Goal: Transaction & Acquisition: Book appointment/travel/reservation

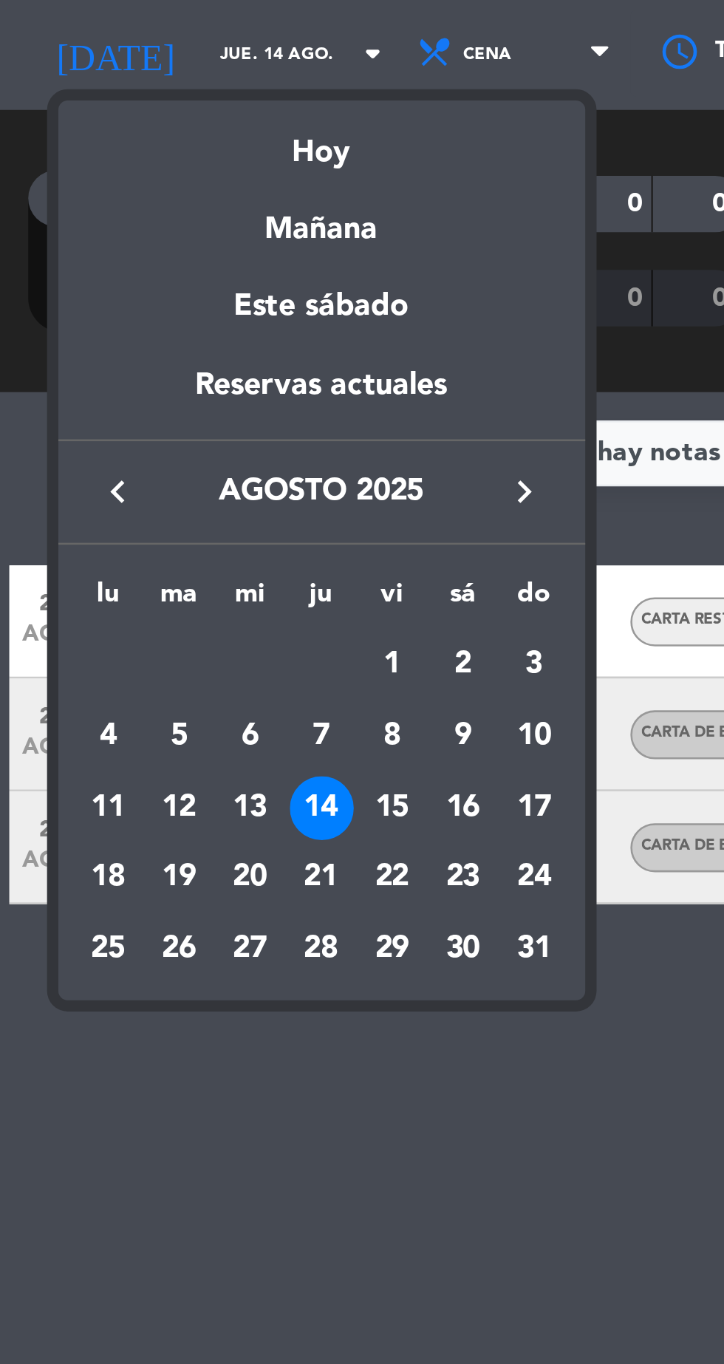
click at [165, 366] on div "15" at bounding box center [153, 362] width 25 height 25
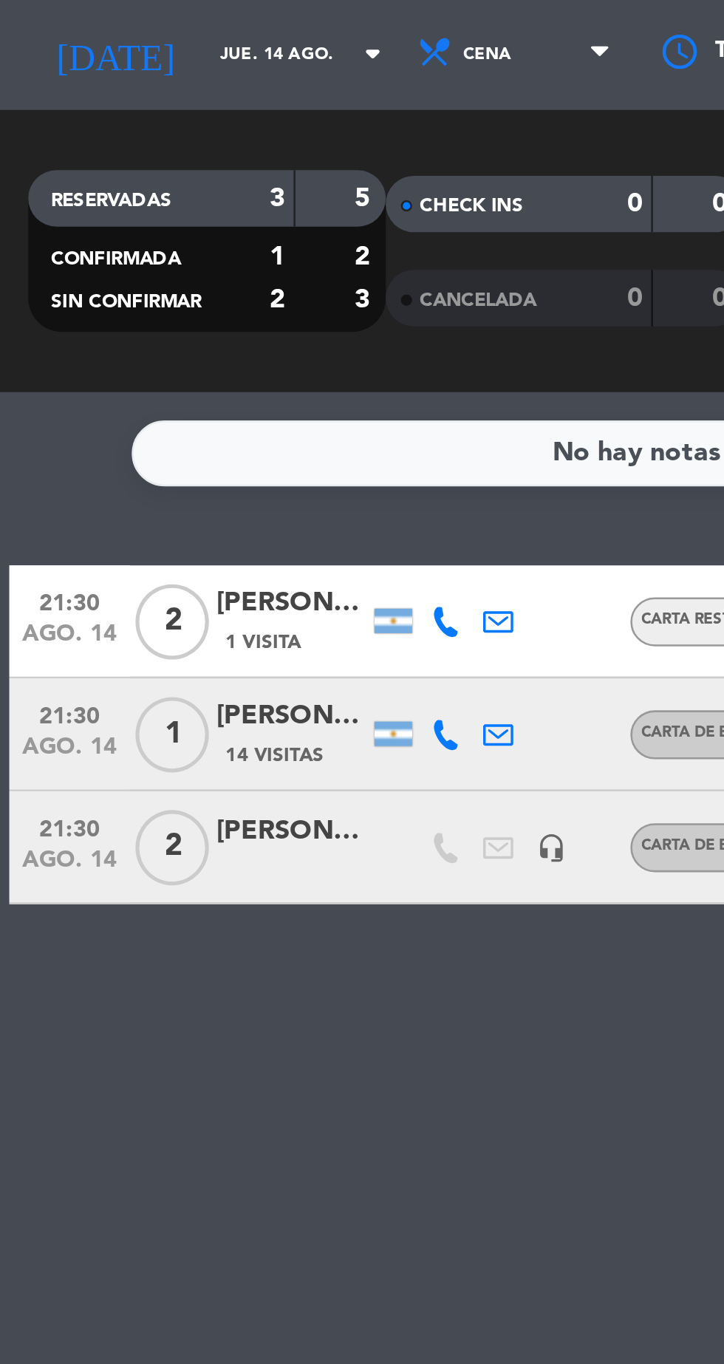
type input "vie. 15 ago."
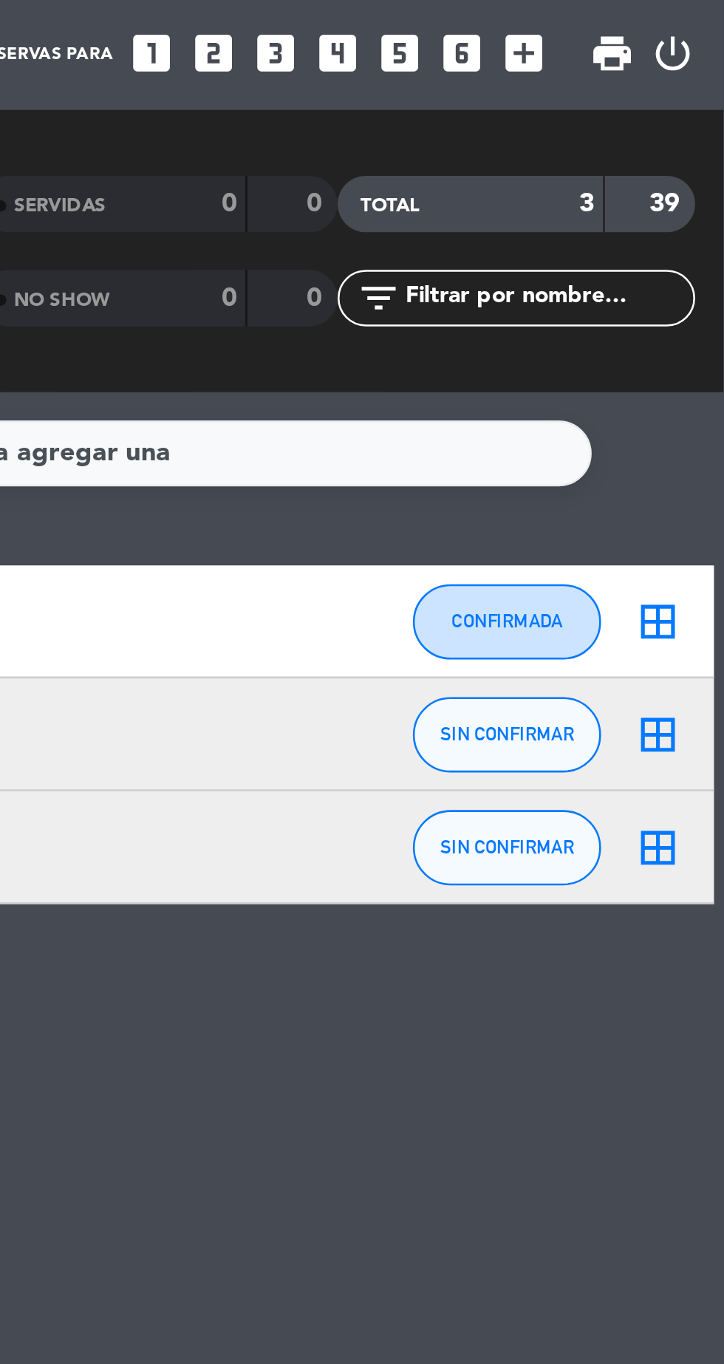
click at [526, 72] on icon "looks_two" at bounding box center [523, 66] width 19 height 19
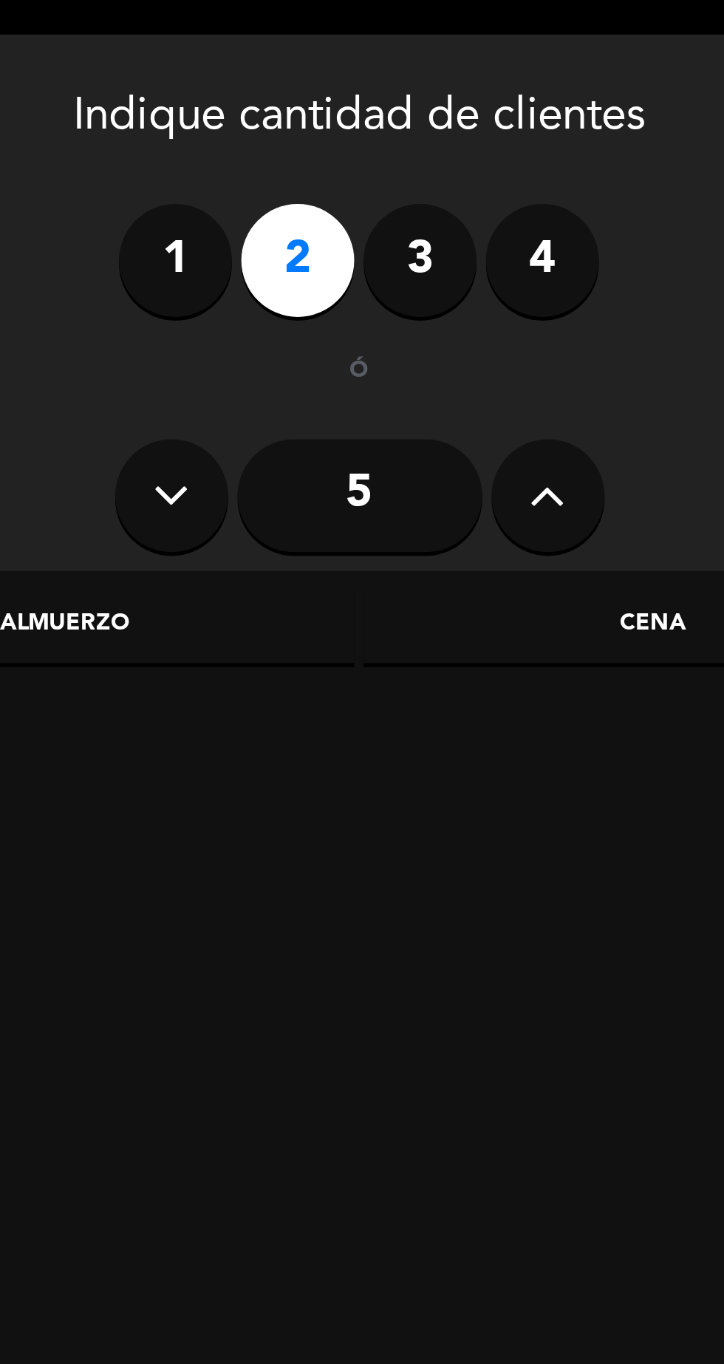
click at [357, 290] on div "Cena" at bounding box center [352, 291] width 228 height 30
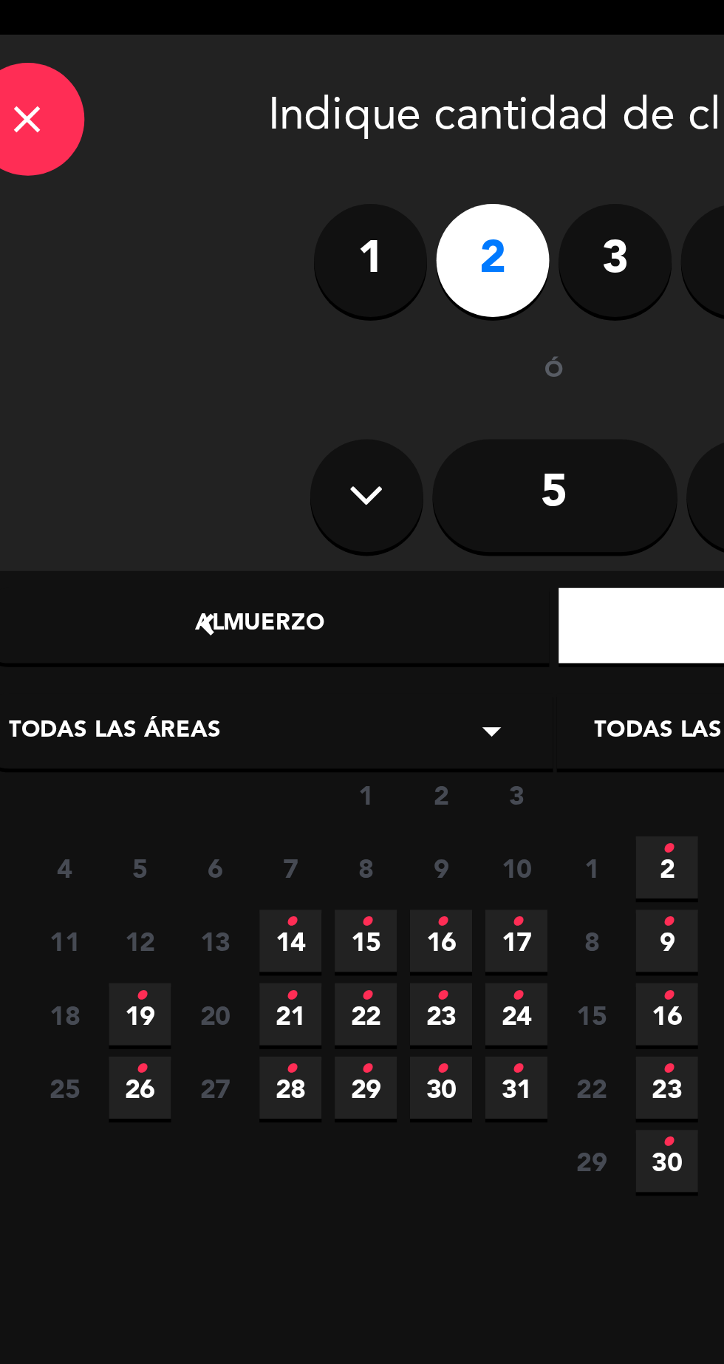
click at [161, 415] on icon "•" at bounding box center [162, 408] width 5 height 24
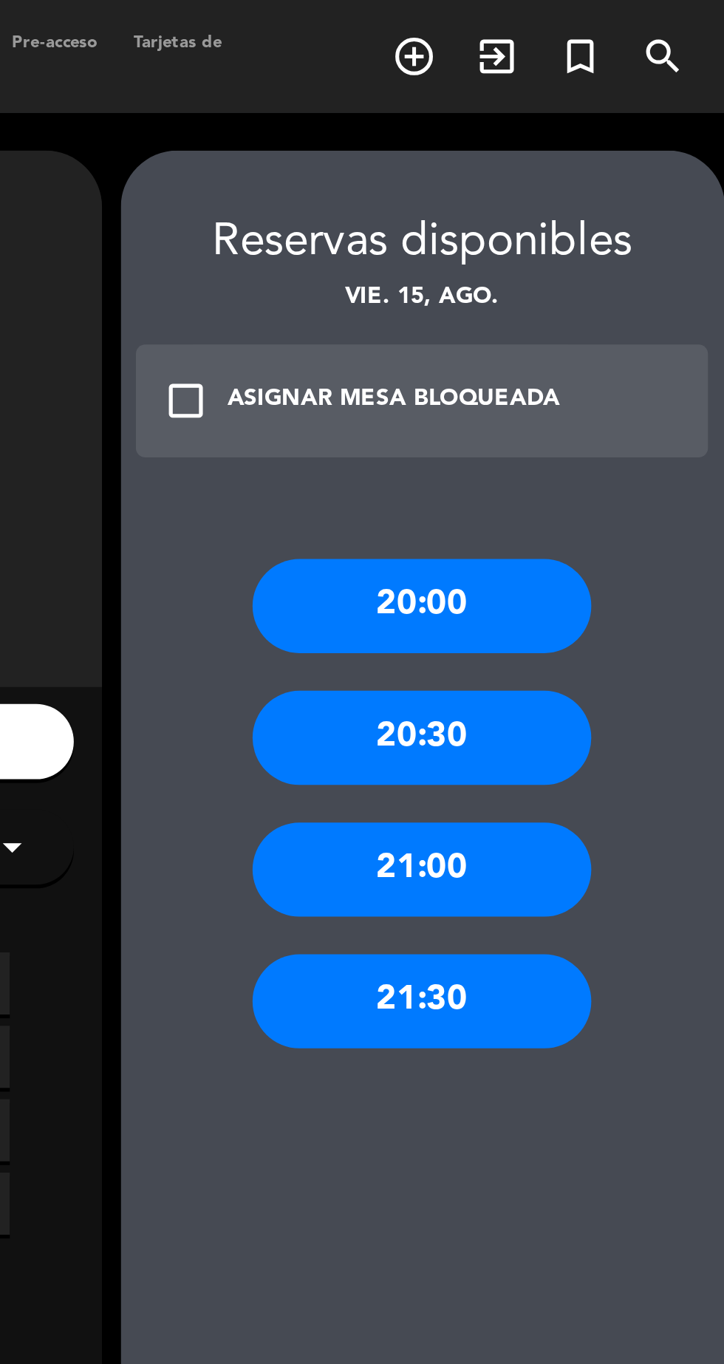
click at [616, 394] on div "21:30" at bounding box center [602, 393] width 133 height 37
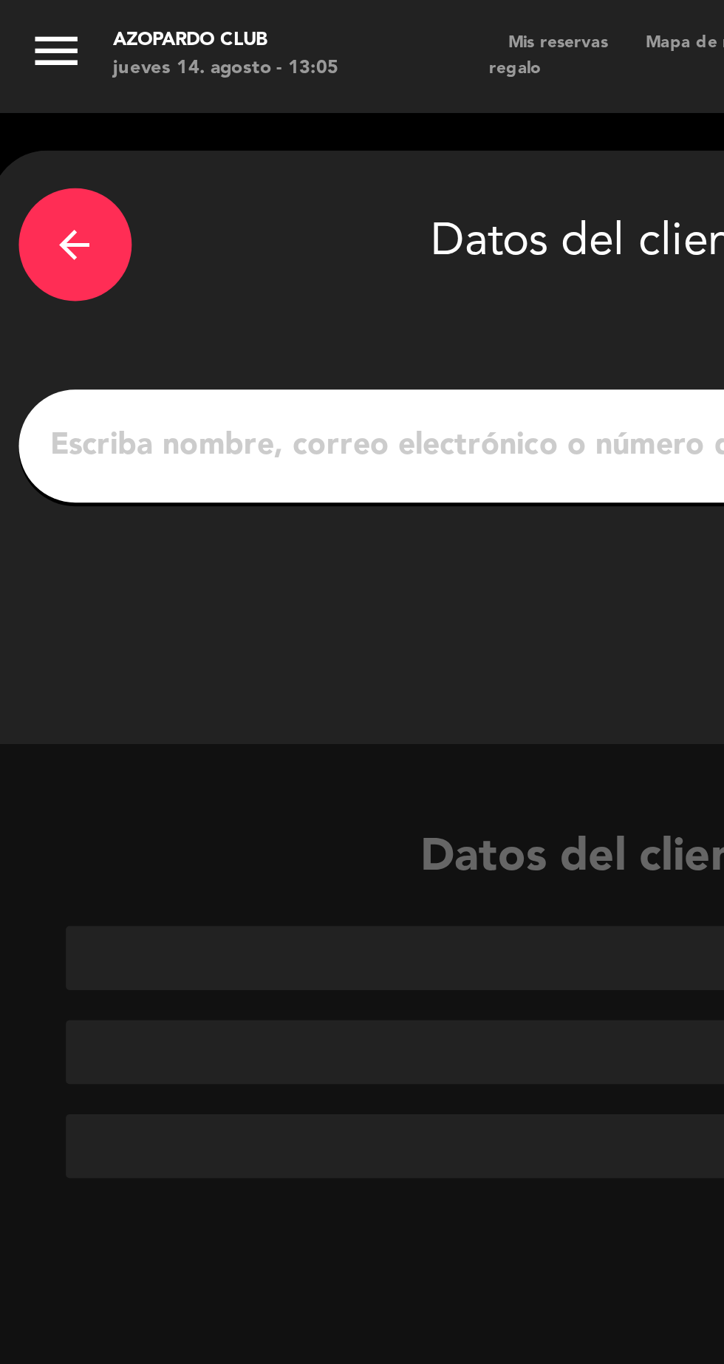
click at [33, 180] on input "1" at bounding box center [236, 175] width 436 height 21
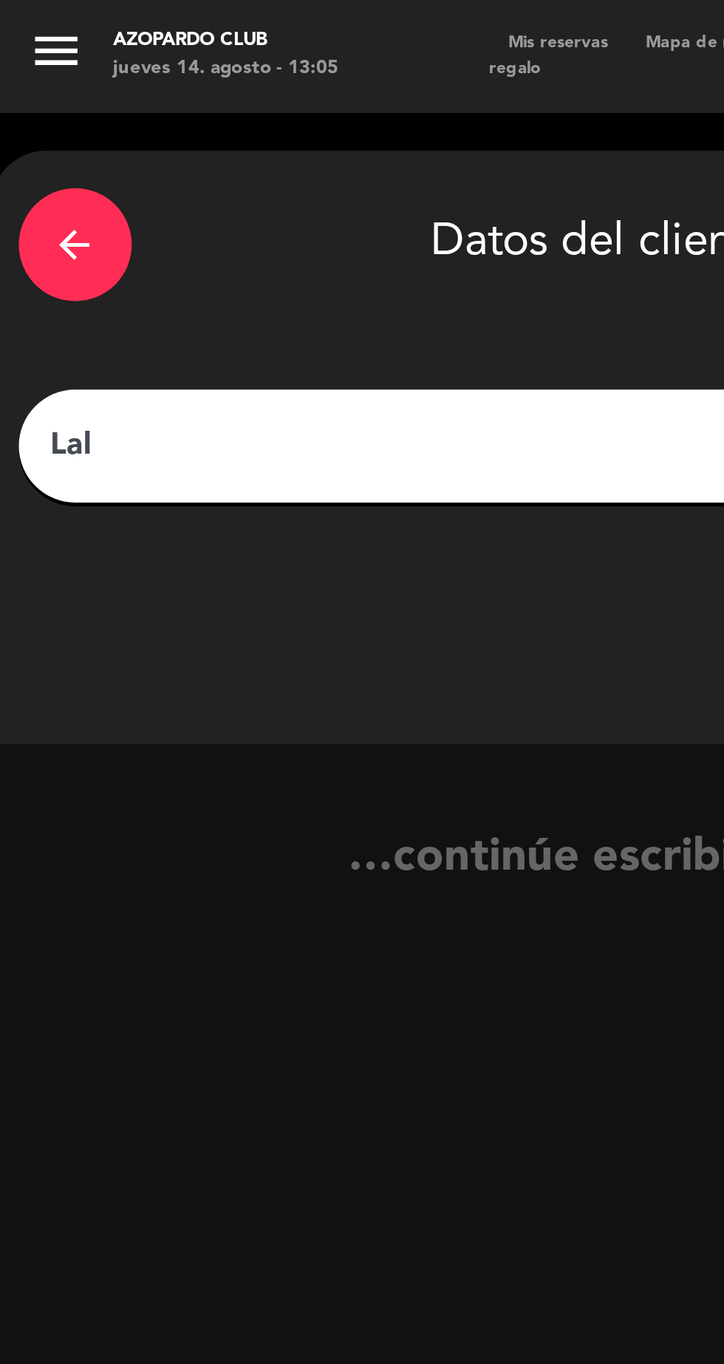
type input "Lalo"
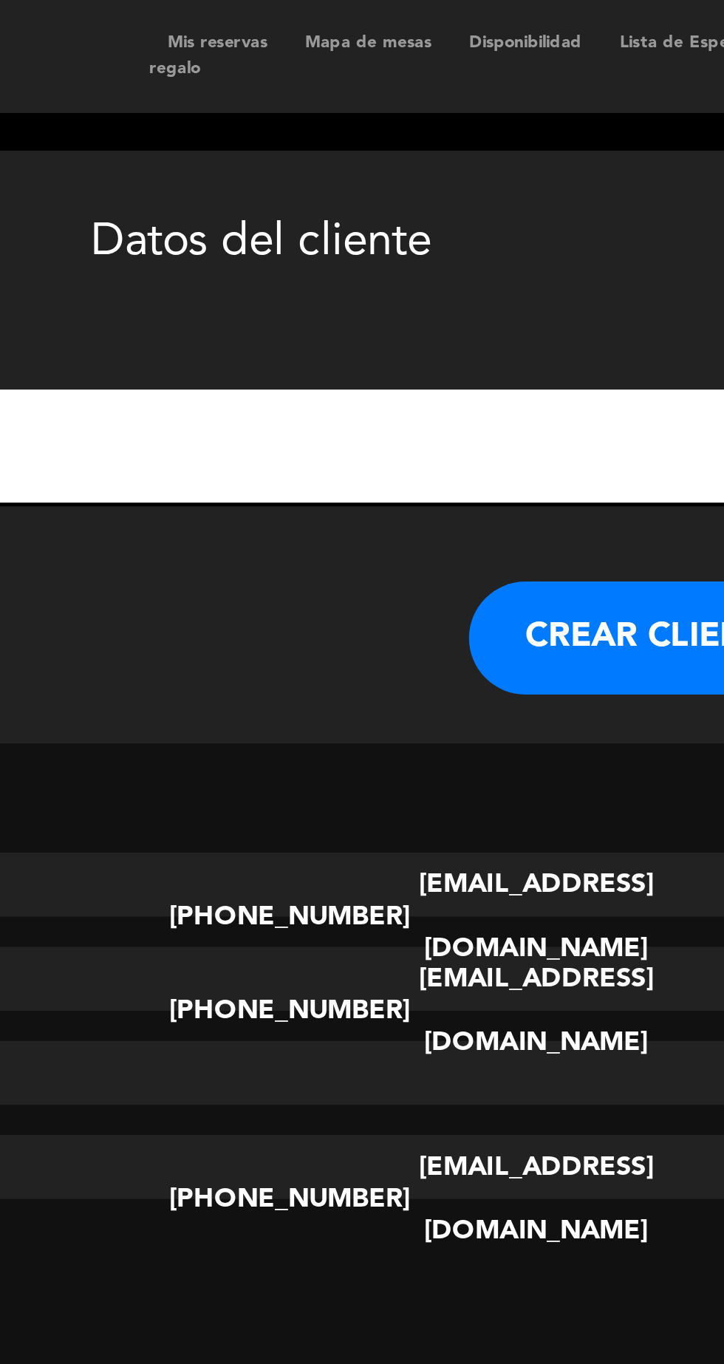
click at [387, 251] on button "CREAR CLIENTE" at bounding box center [392, 250] width 148 height 44
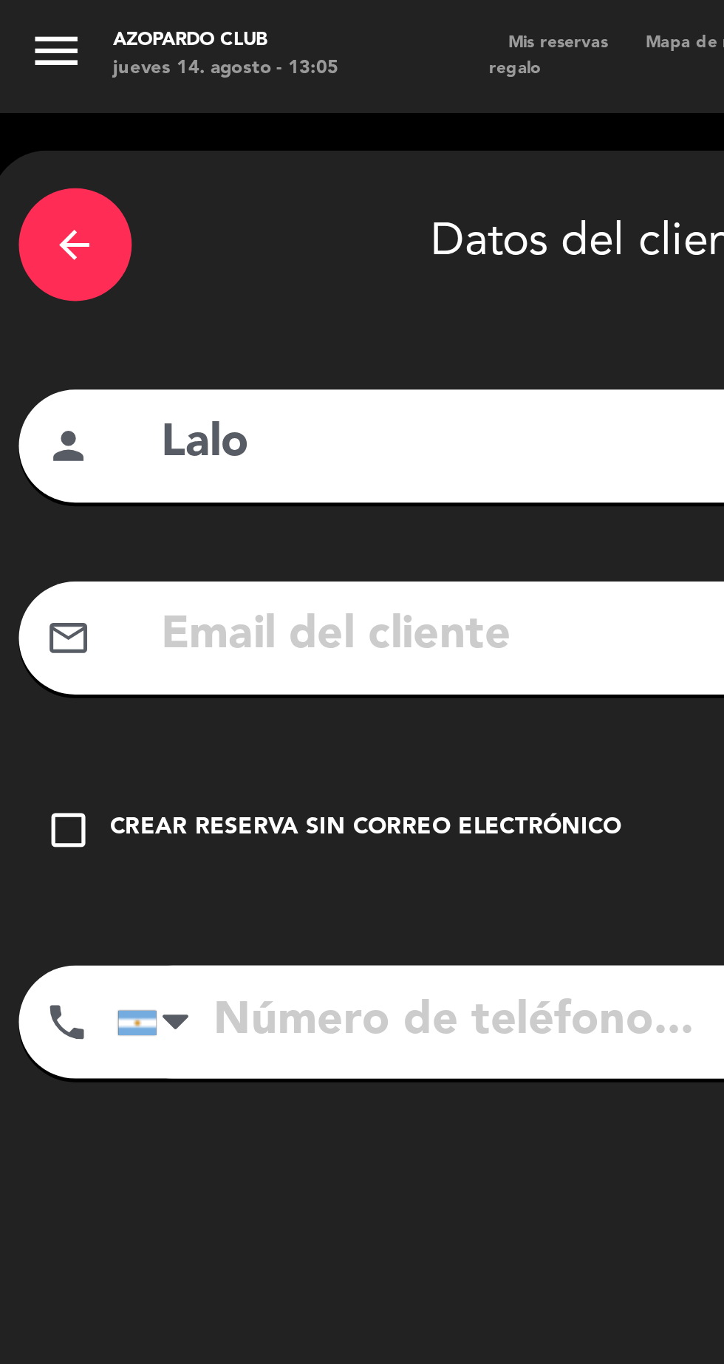
click at [32, 341] on div "check_box_outline_blank Crear reserva sin correo electrónico" at bounding box center [236, 326] width 458 height 44
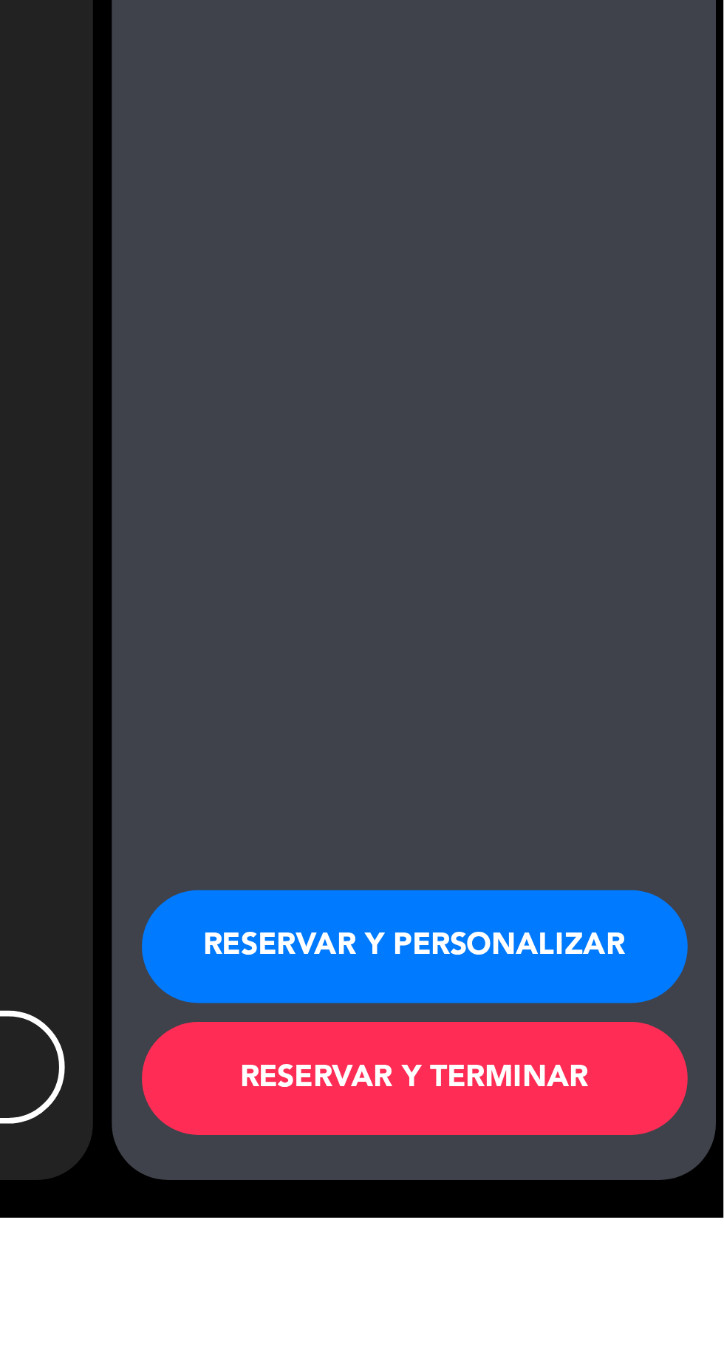
click at [587, 1280] on button "RESERVAR Y PERSONALIZAR" at bounding box center [603, 1257] width 214 height 44
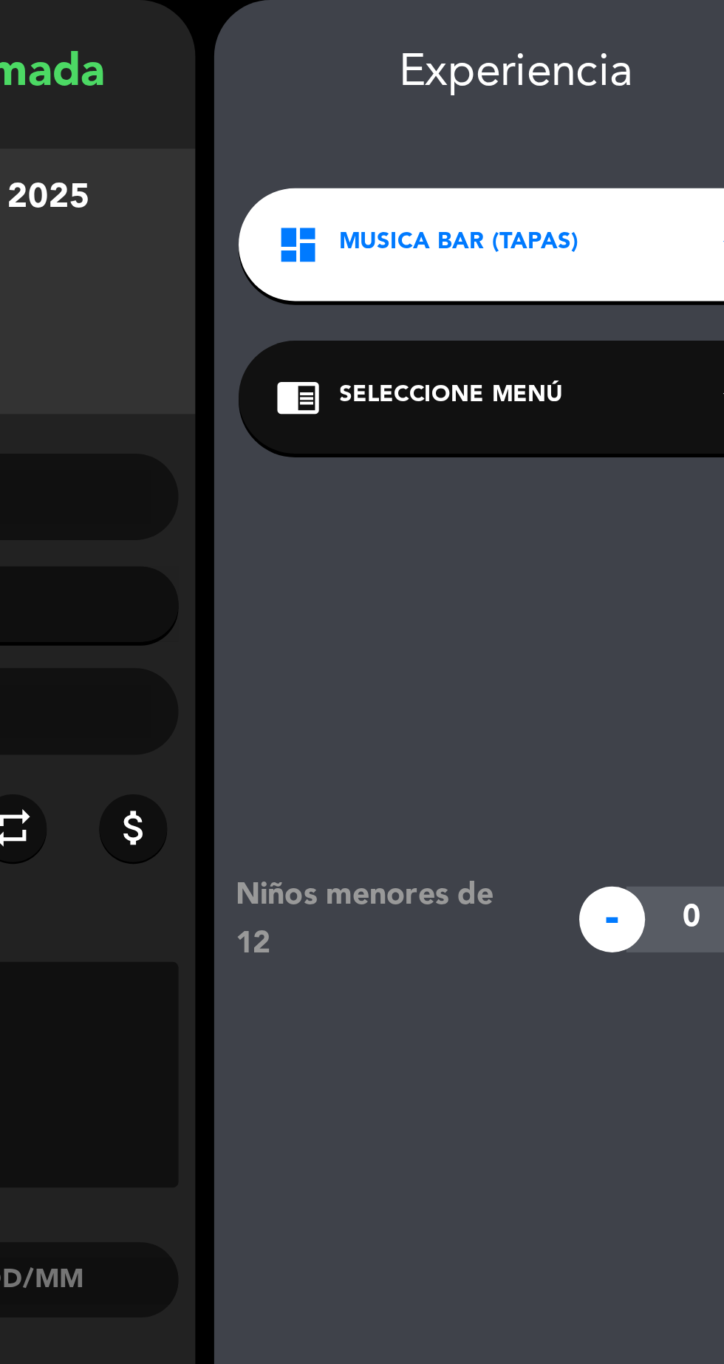
click at [414, 163] on div "dashboard MUSICA BAR (TAPAS) arrow_drop_down" at bounding box center [359, 155] width 218 height 44
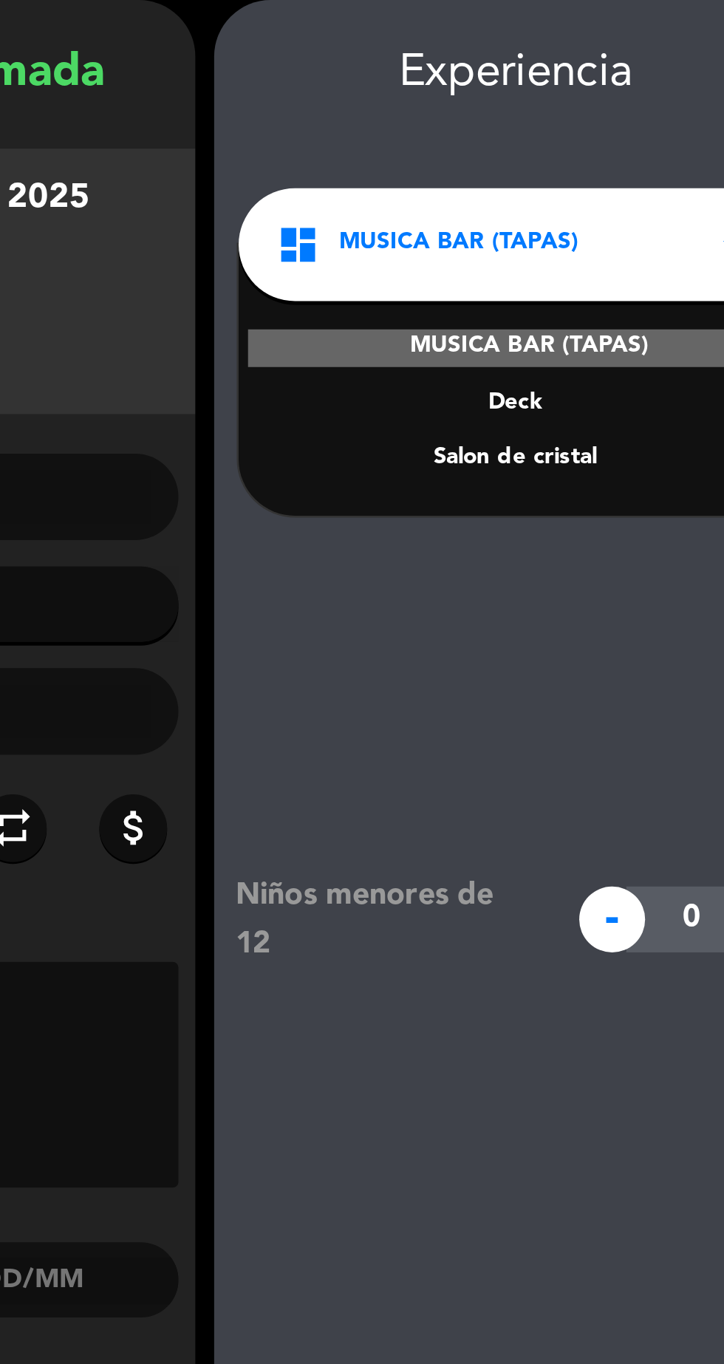
click at [389, 245] on div "Salon de cristal" at bounding box center [359, 239] width 188 height 15
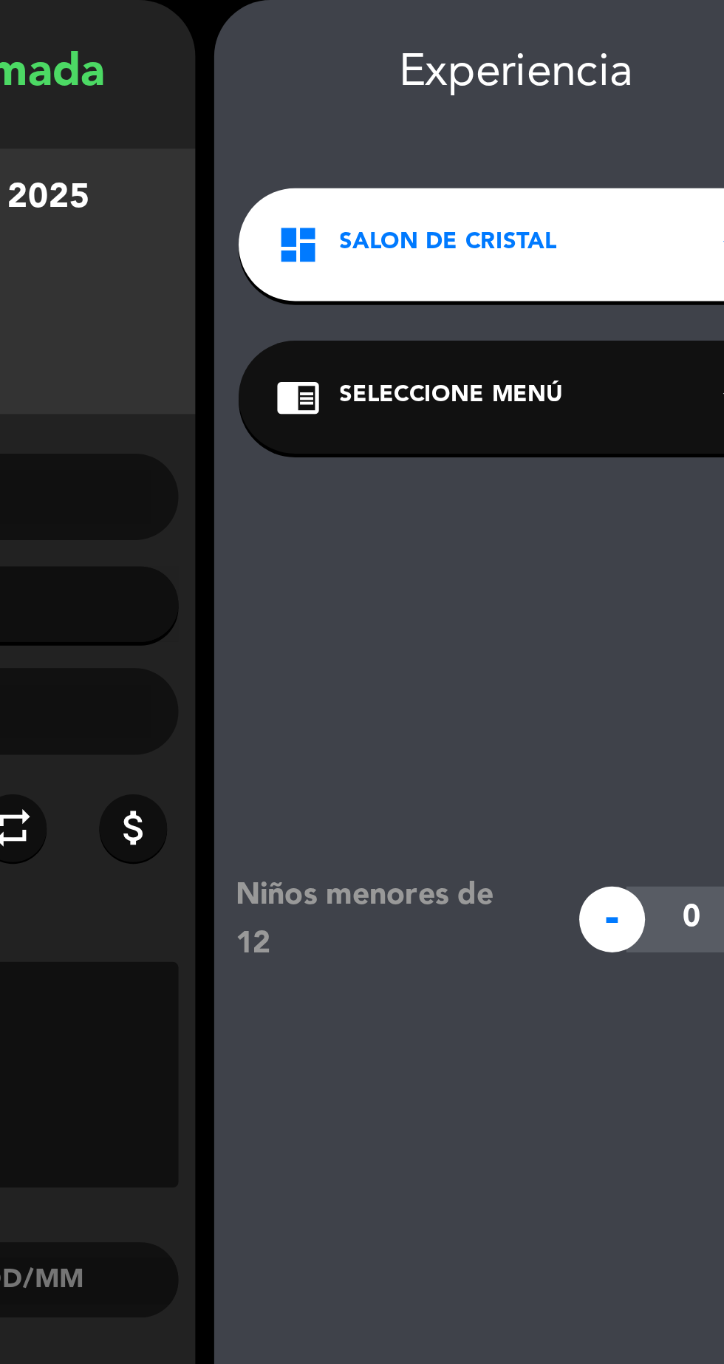
click at [400, 225] on div "chrome_reader_mode Seleccione Menú arrow_drop_down" at bounding box center [359, 215] width 218 height 44
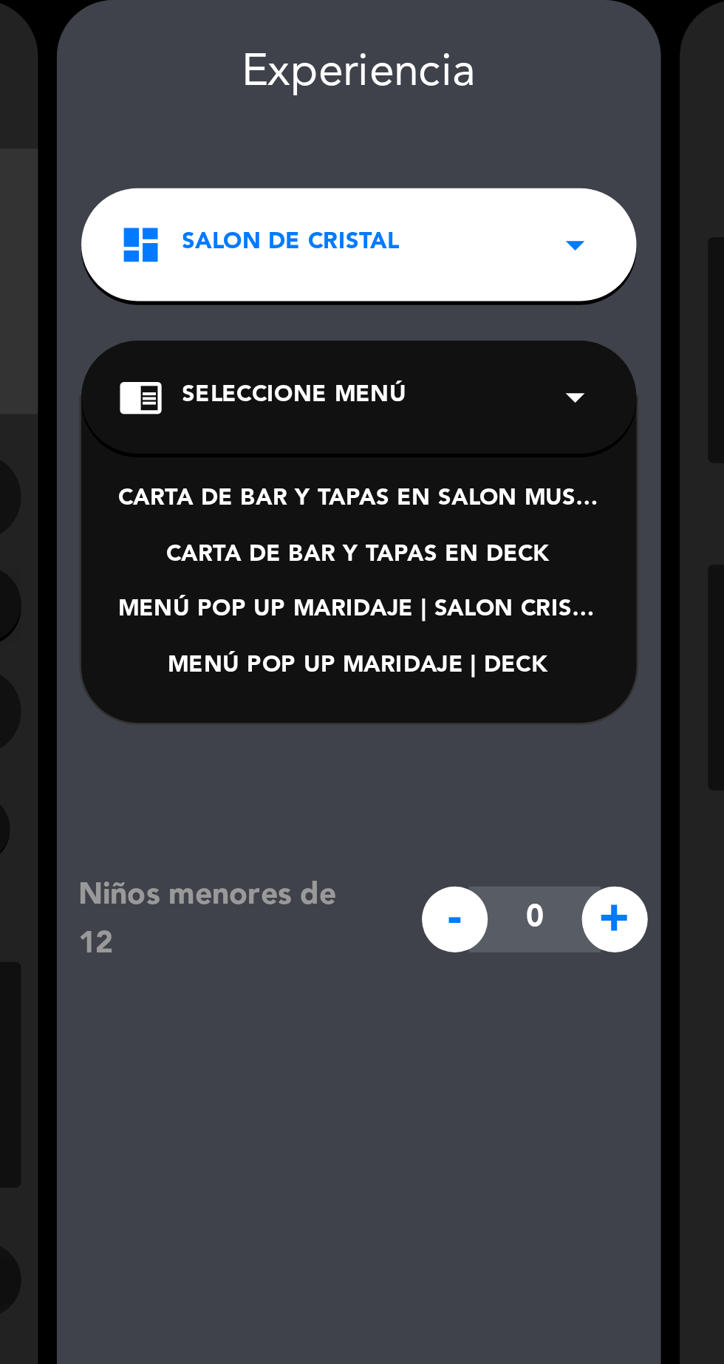
click at [427, 302] on div "MENÚ POP UP MARIDAJE | SALON CRISTAL" at bounding box center [359, 299] width 188 height 15
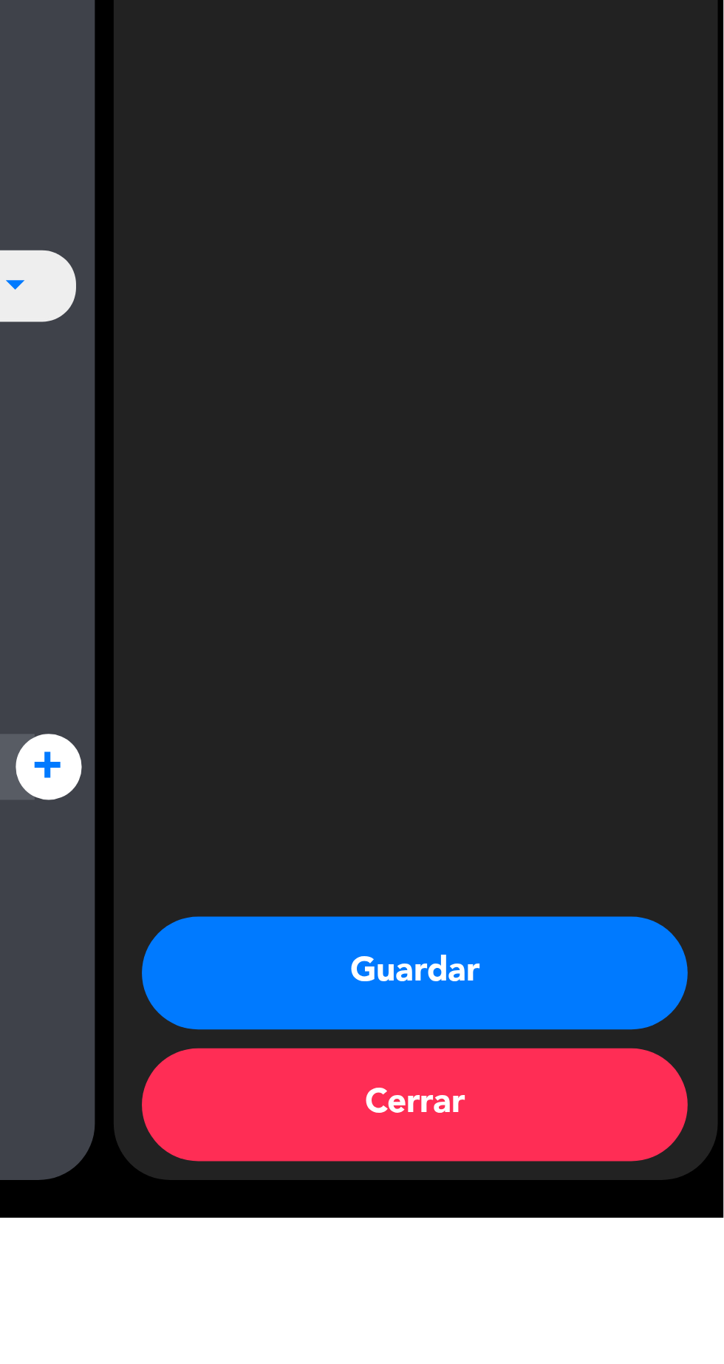
click at [618, 1290] on button "Guardar" at bounding box center [603, 1268] width 214 height 44
